Goal: Navigation & Orientation: Understand site structure

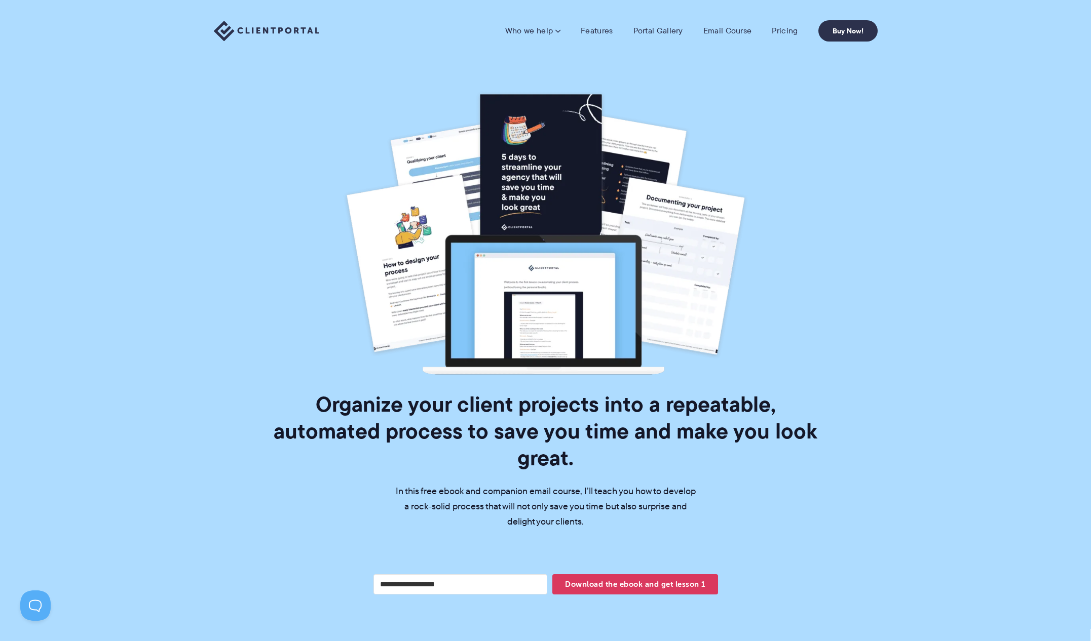
drag, startPoint x: 791, startPoint y: 149, endPoint x: 730, endPoint y: 122, distance: 66.9
click at [790, 149] on p at bounding box center [545, 233] width 569 height 284
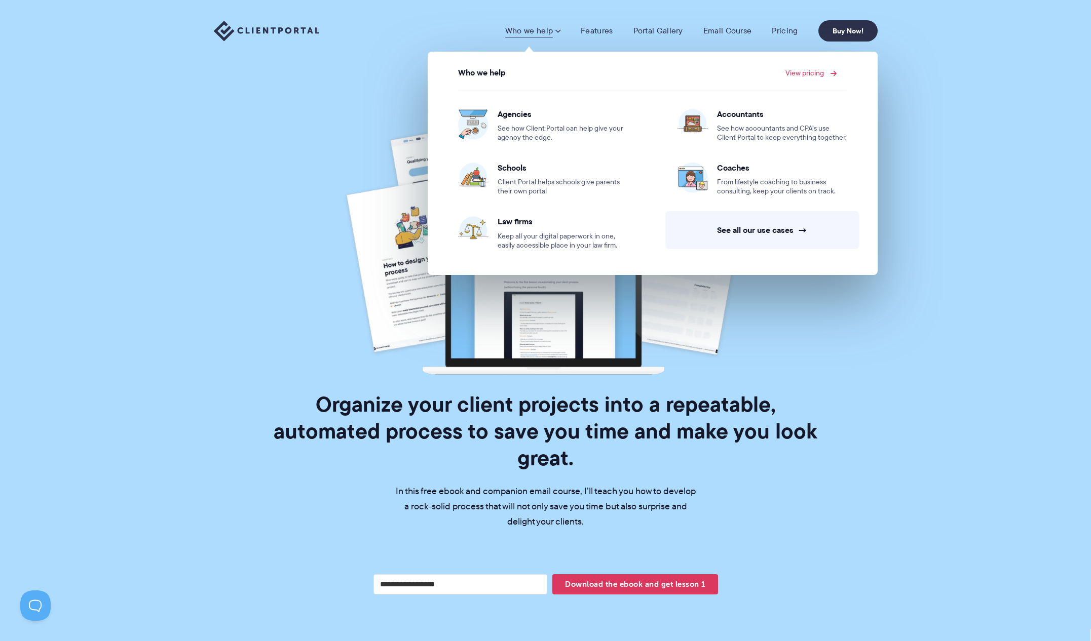
click at [817, 73] on link "View pricing" at bounding box center [809, 72] width 49 height 7
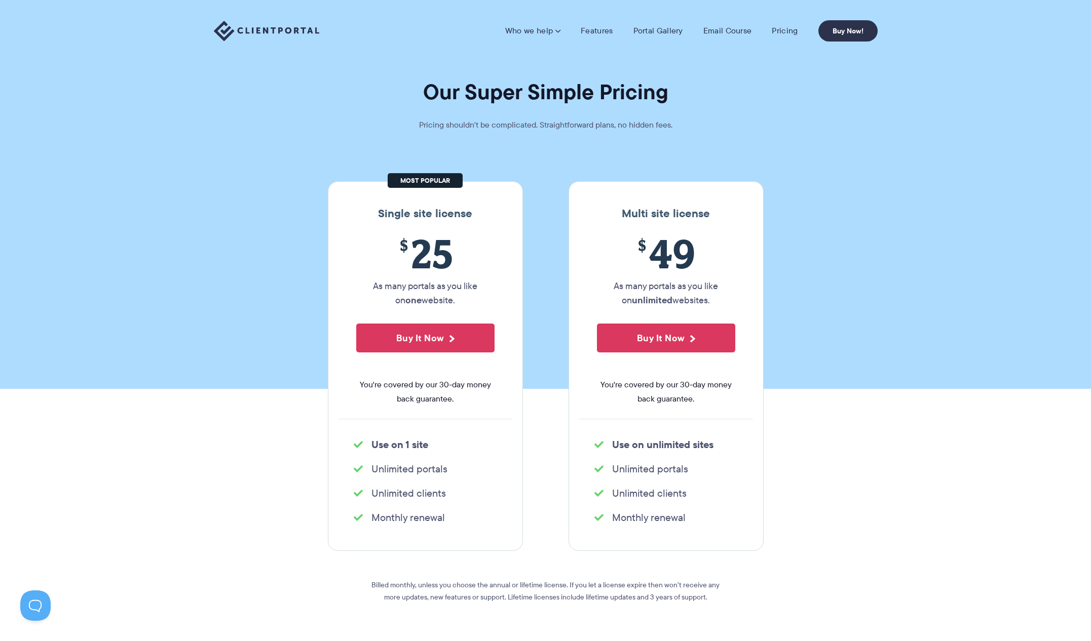
click at [814, 120] on section "Our Super Simple Pricing Pricing shouldn't be complicated. Straightforward plan…" at bounding box center [545, 194] width 1091 height 389
click at [660, 28] on link "Portal Gallery" at bounding box center [658, 31] width 50 height 10
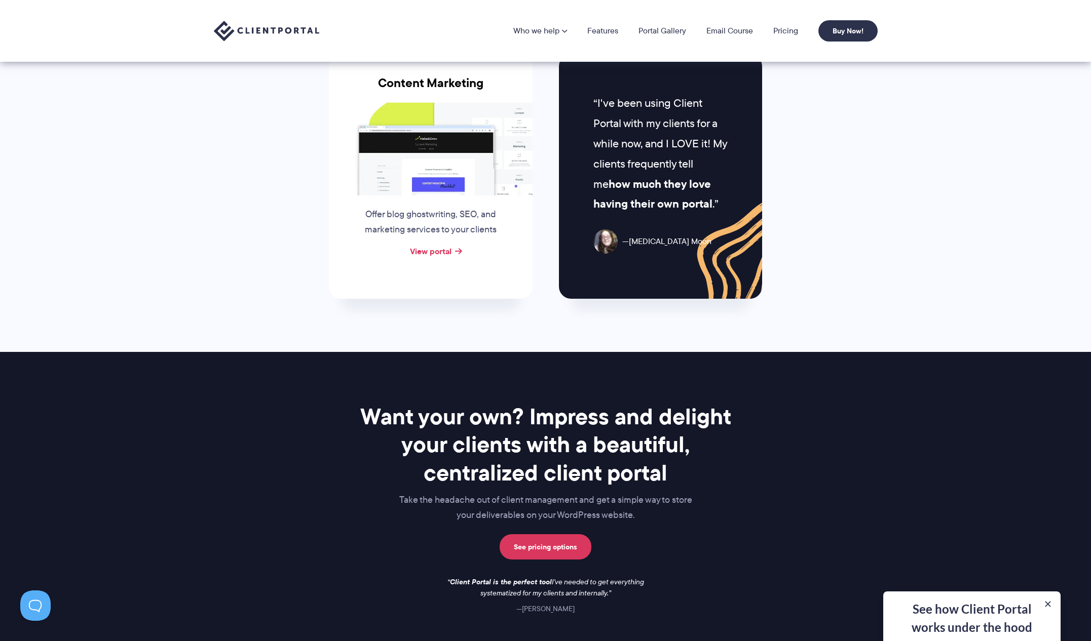
scroll to position [989, 0]
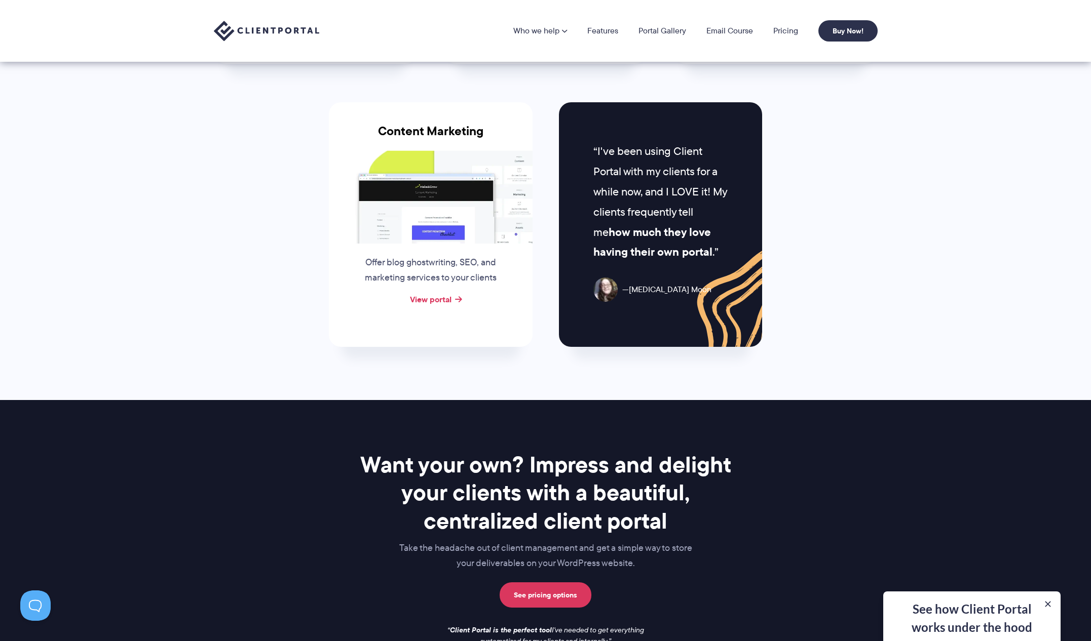
click at [982, 611] on div "See how Client Portal works under the hood Get an in-depth video covering every…" at bounding box center [971, 617] width 177 height 50
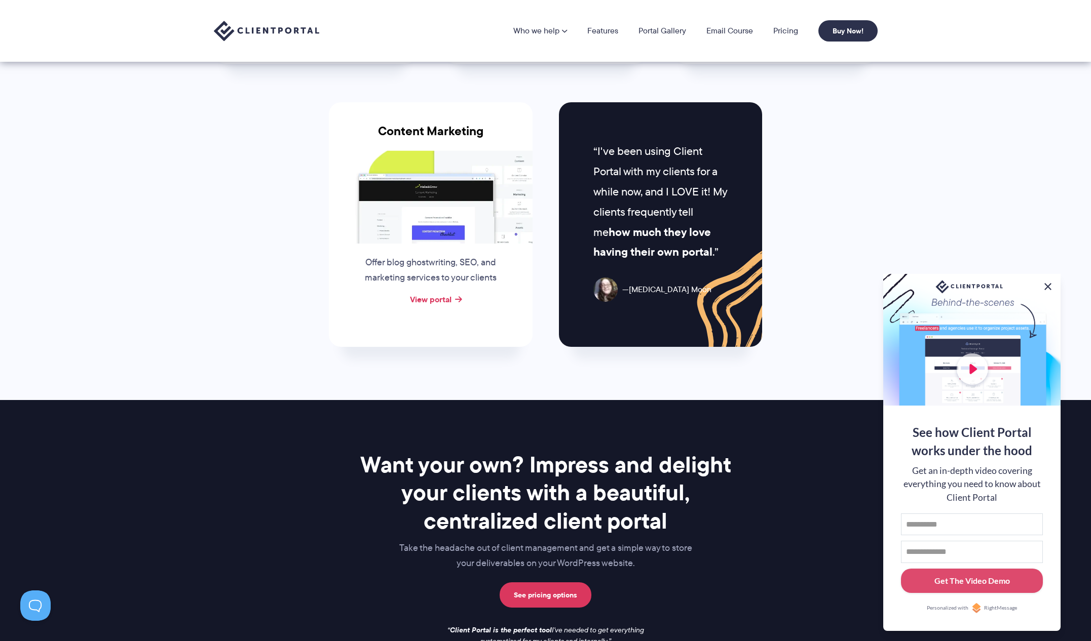
click at [1049, 287] on button at bounding box center [1048, 287] width 12 height 12
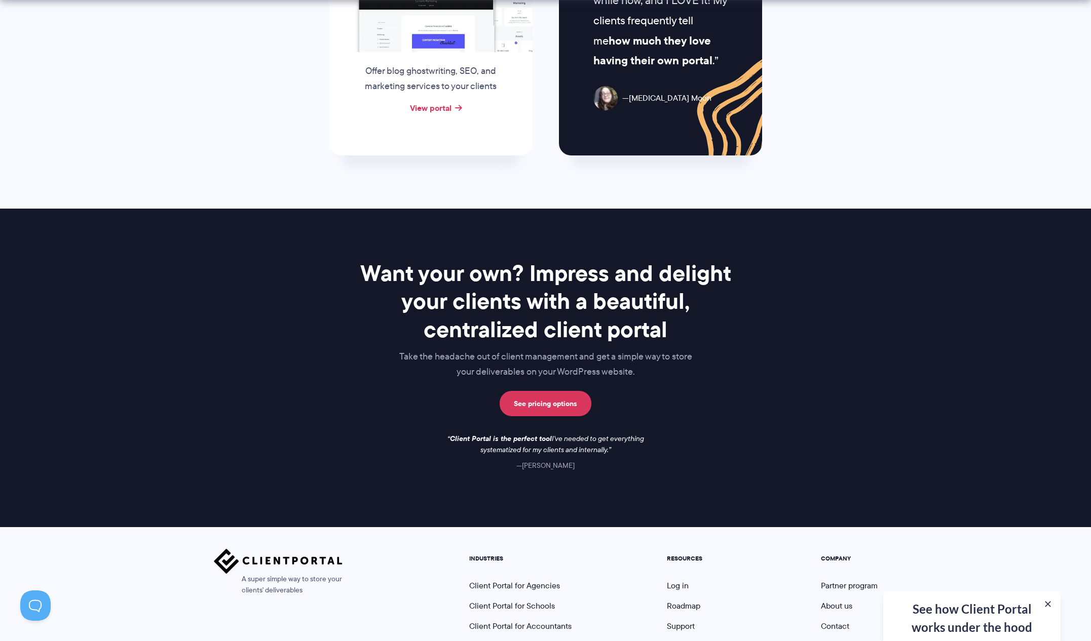
scroll to position [1282, 0]
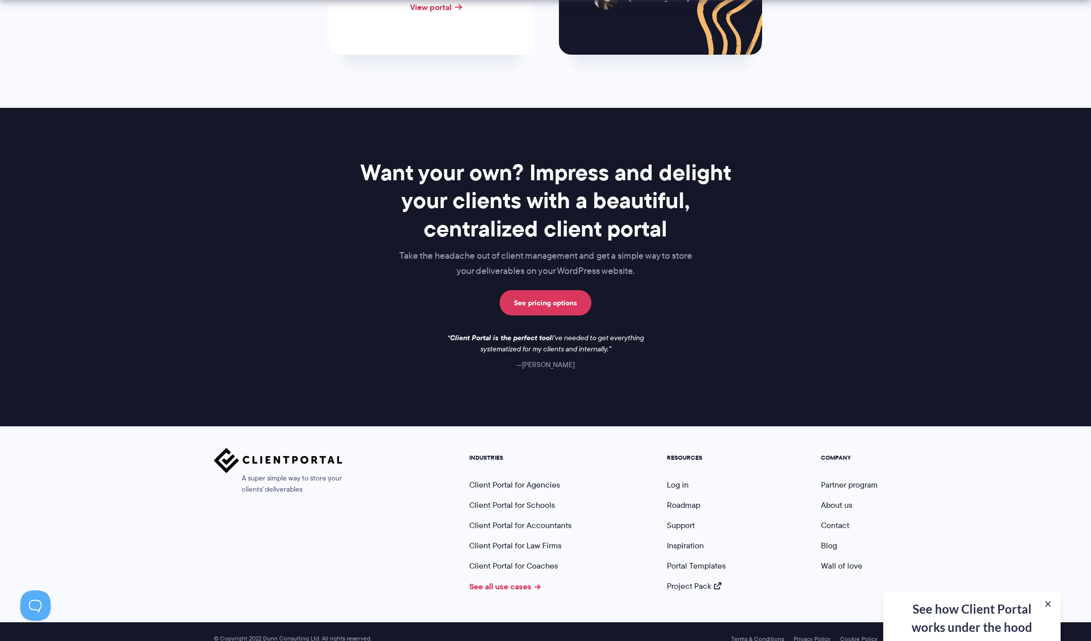
click at [516, 581] on link "See all use cases" at bounding box center [505, 587] width 72 height 12
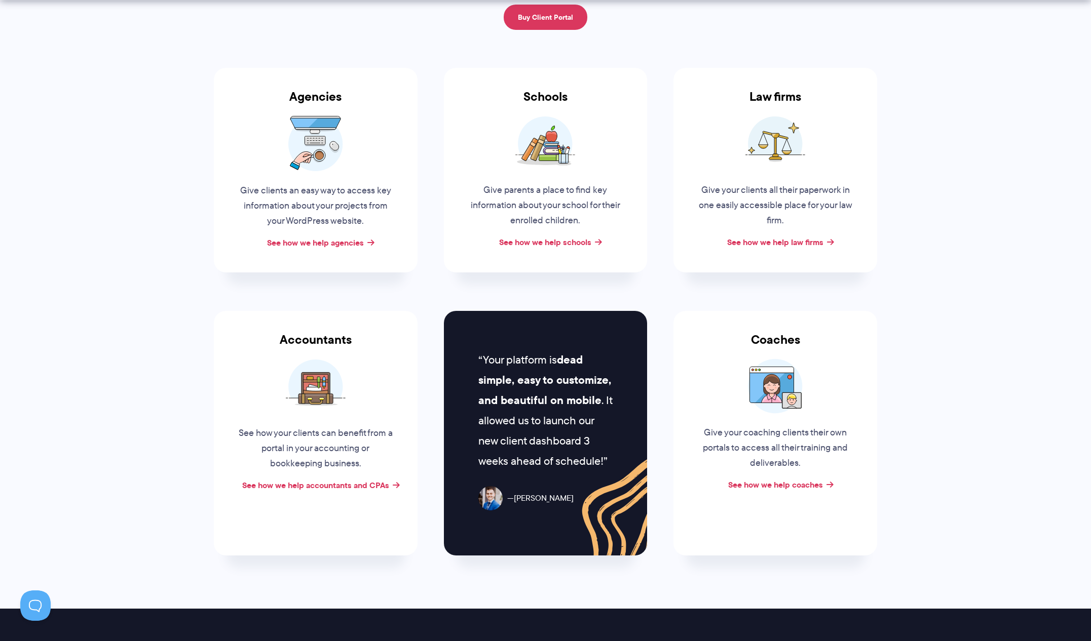
scroll to position [244, 0]
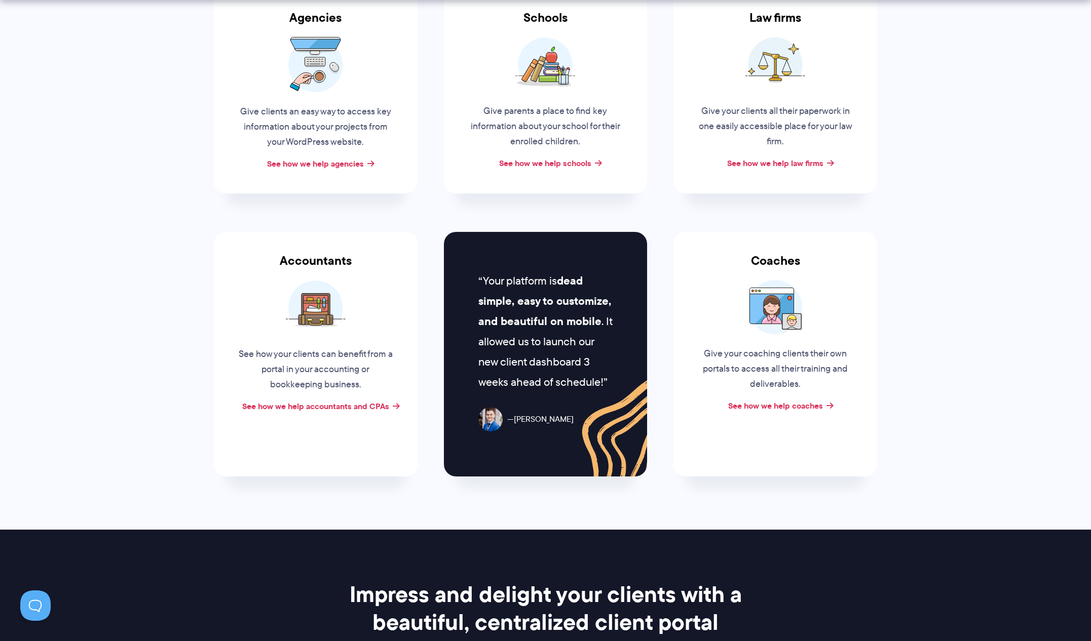
click at [1008, 267] on section "Who Client Portal helps A selection of industries that Client Portal helps. Don…" at bounding box center [545, 143] width 1091 height 774
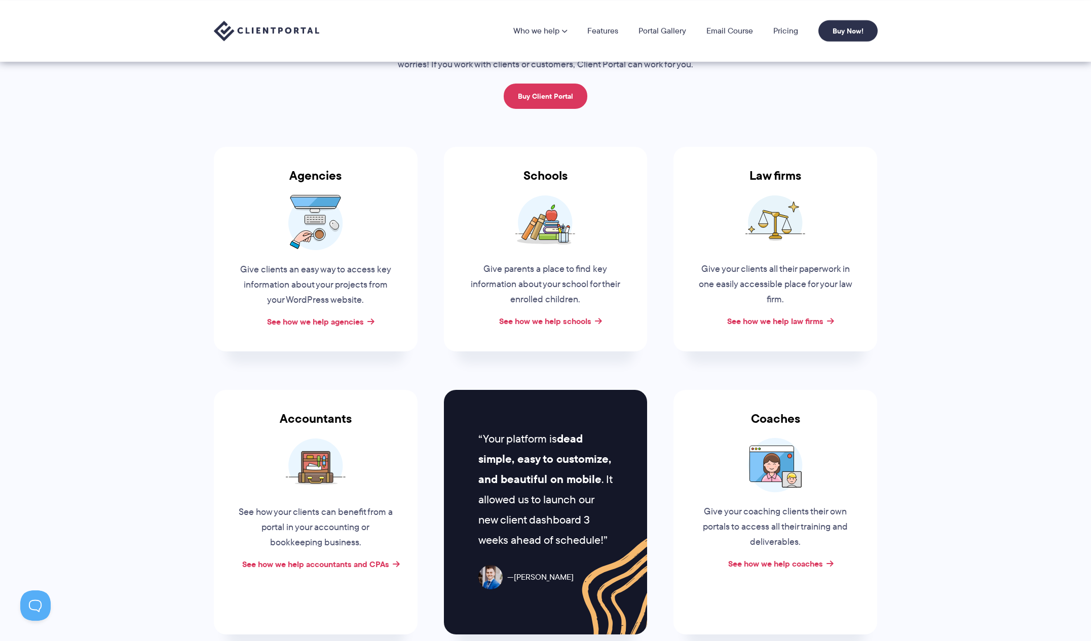
scroll to position [0, 0]
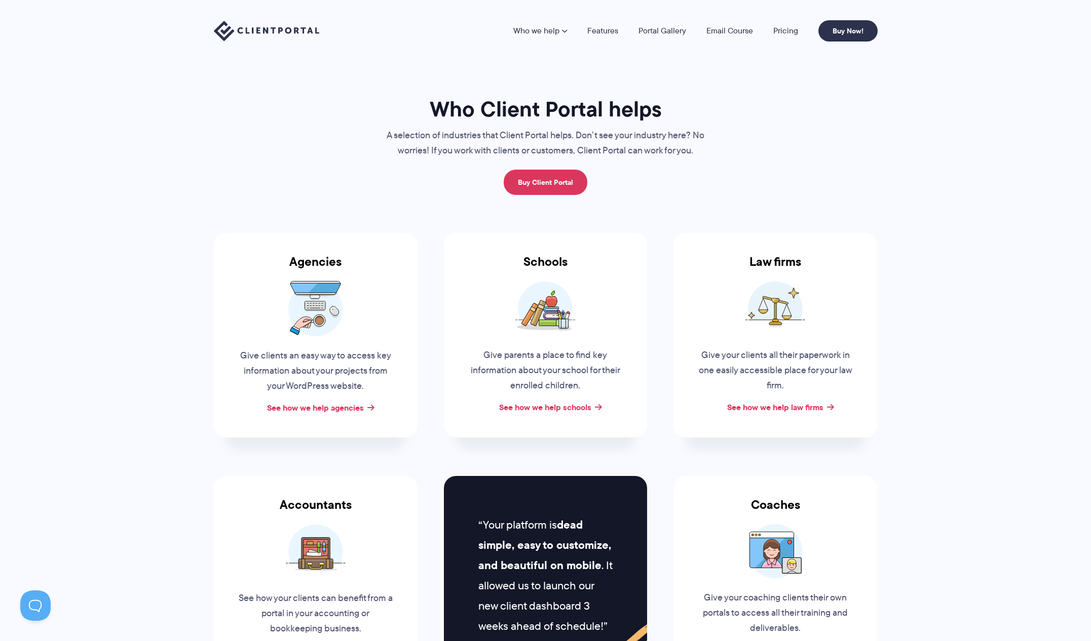
click at [273, 35] on img at bounding box center [266, 31] width 105 height 21
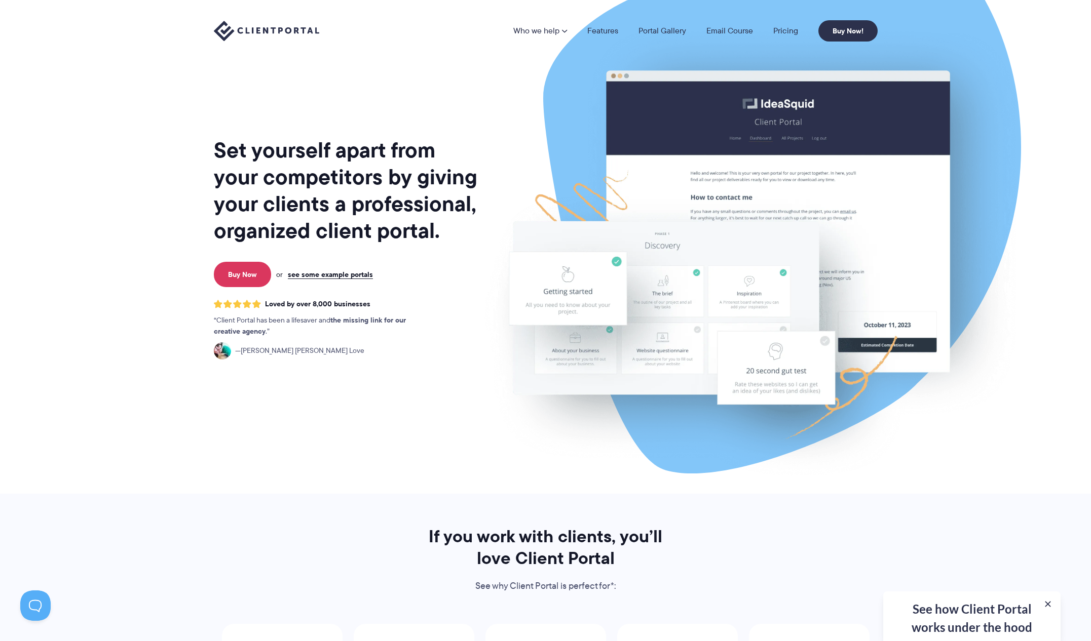
click at [401, 103] on div "Set yourself apart from your competitors by giving your clients a professional,…" at bounding box center [346, 251] width 265 height 486
